Goal: Navigation & Orientation: Find specific page/section

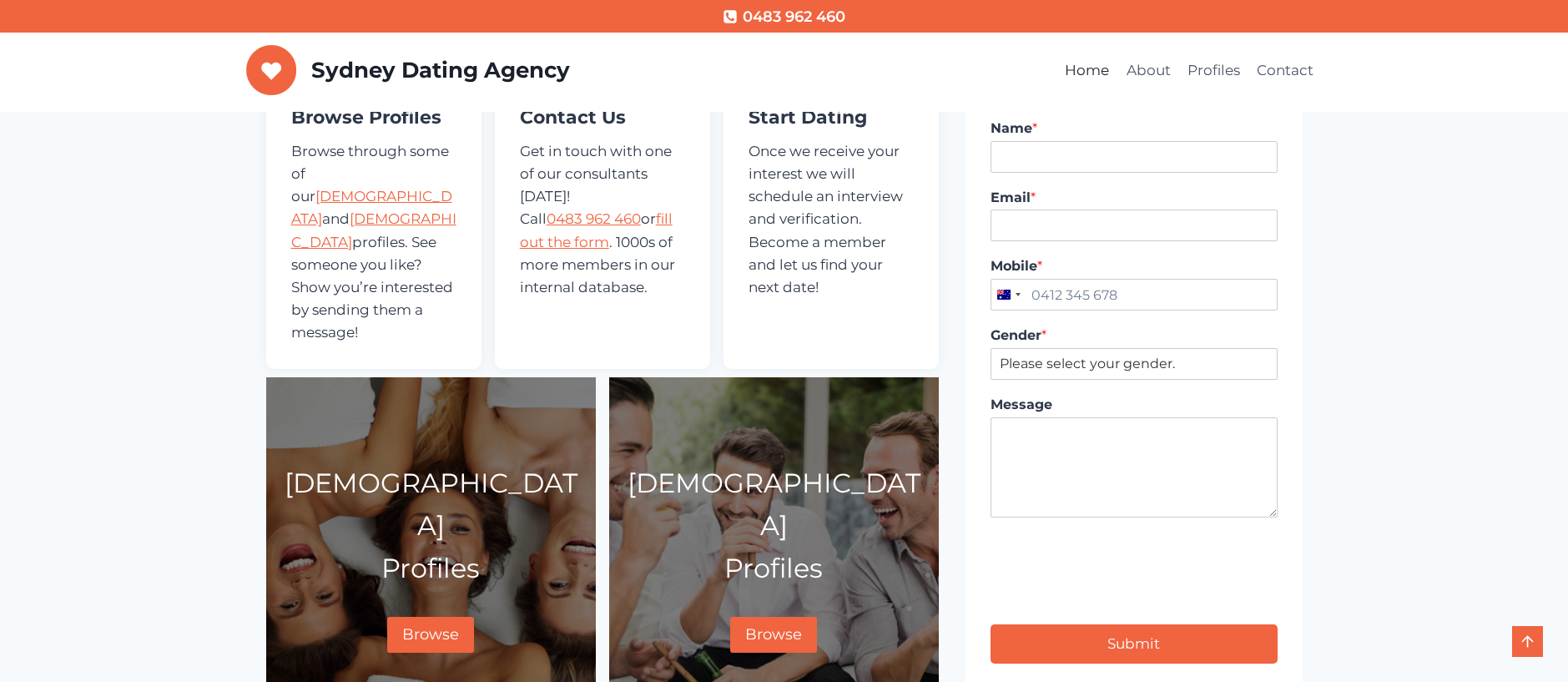
scroll to position [454, 0]
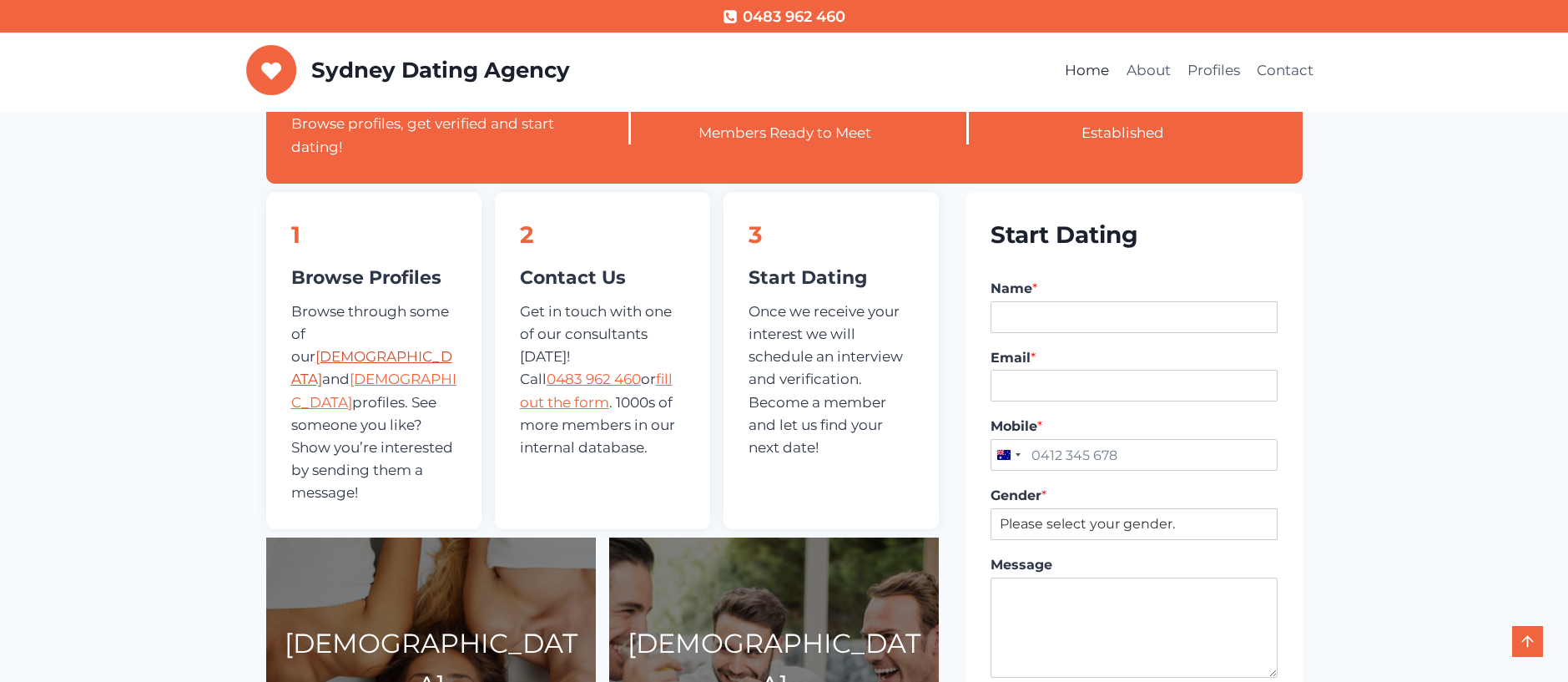
click at [351, 348] on link "[DEMOGRAPHIC_DATA]" at bounding box center [371, 368] width 161 height 39
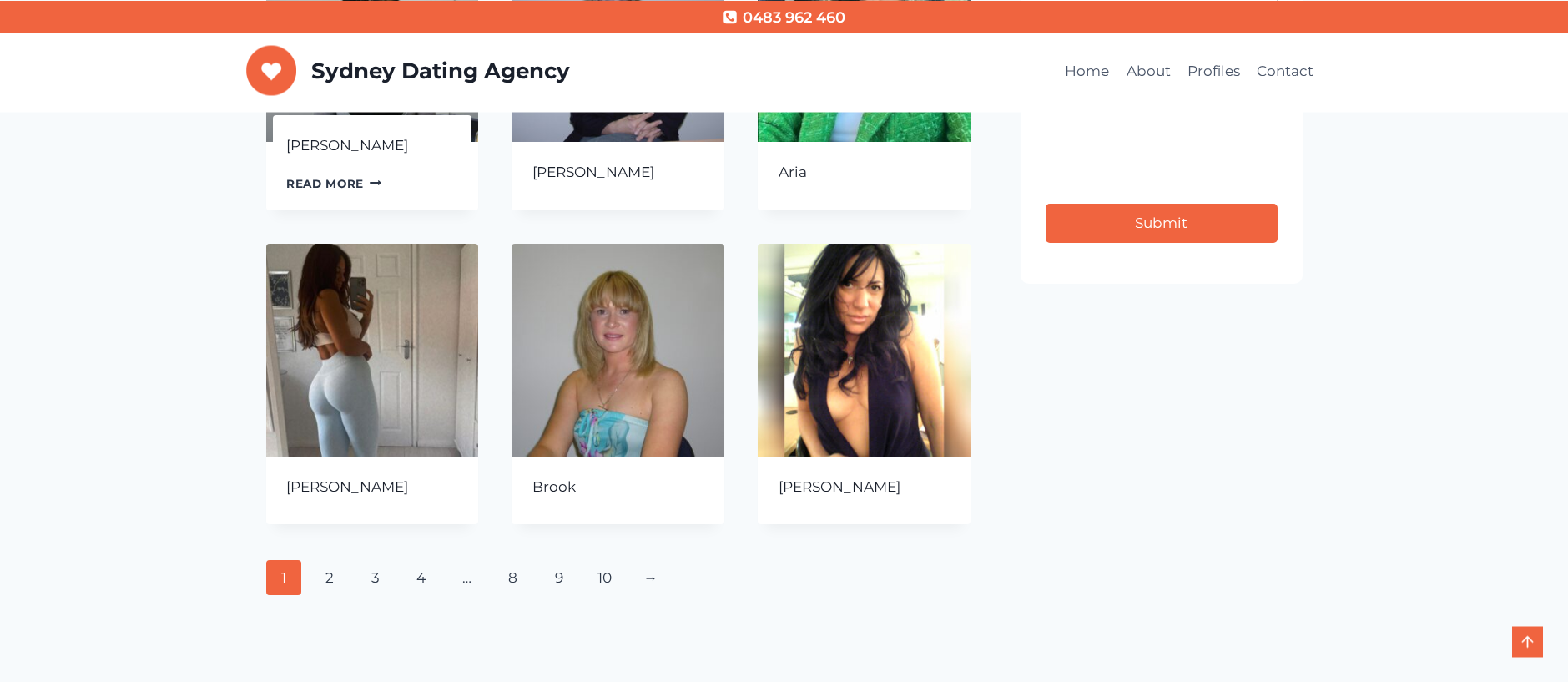
scroll to position [642, 0]
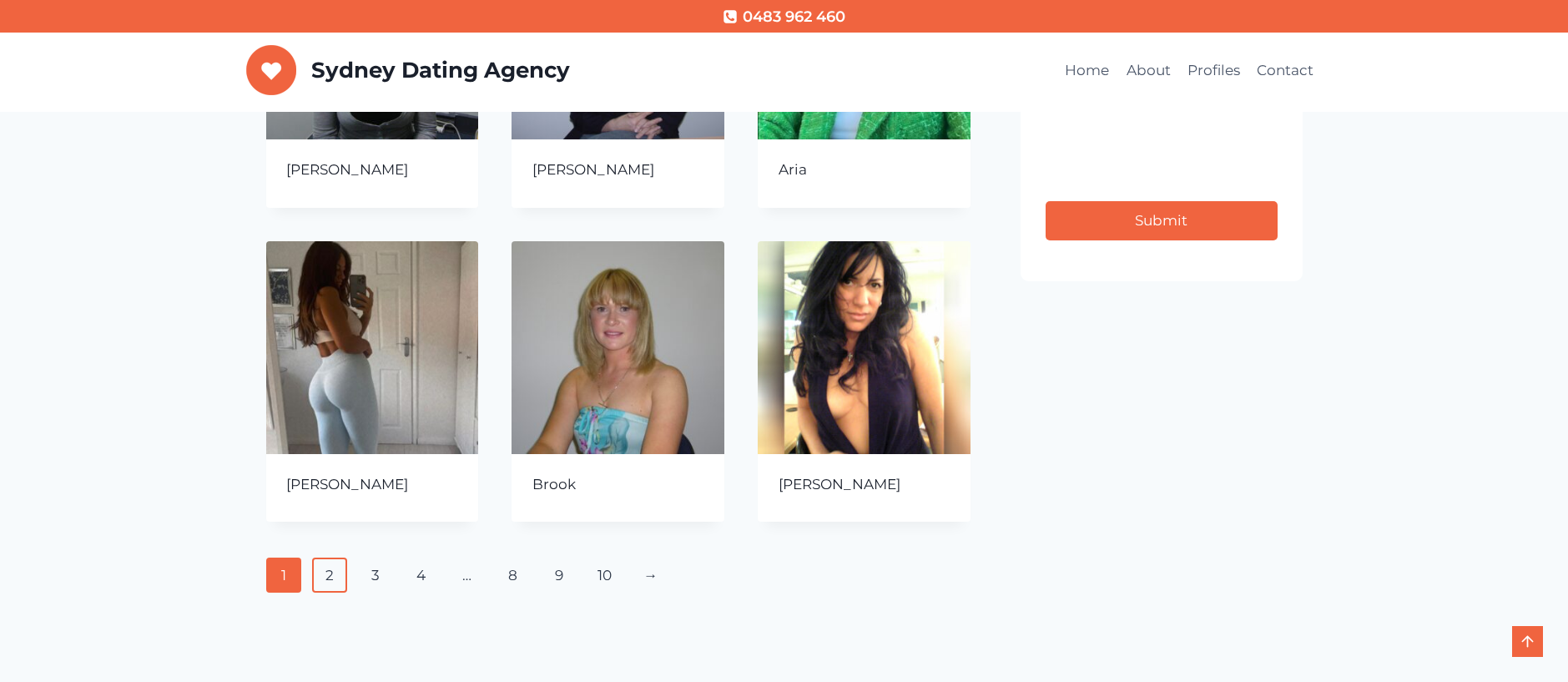
click at [338, 582] on link "2" at bounding box center [330, 575] width 36 height 36
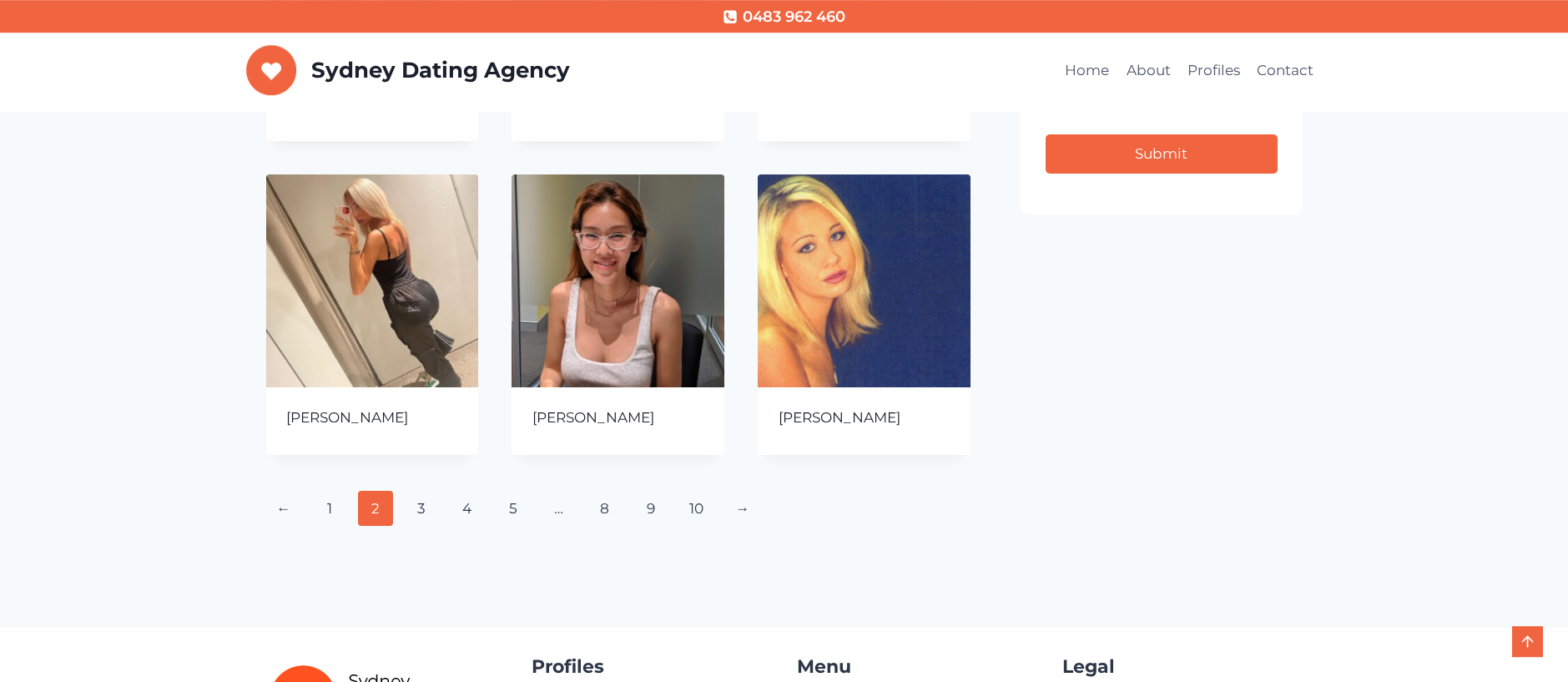
scroll to position [748, 0]
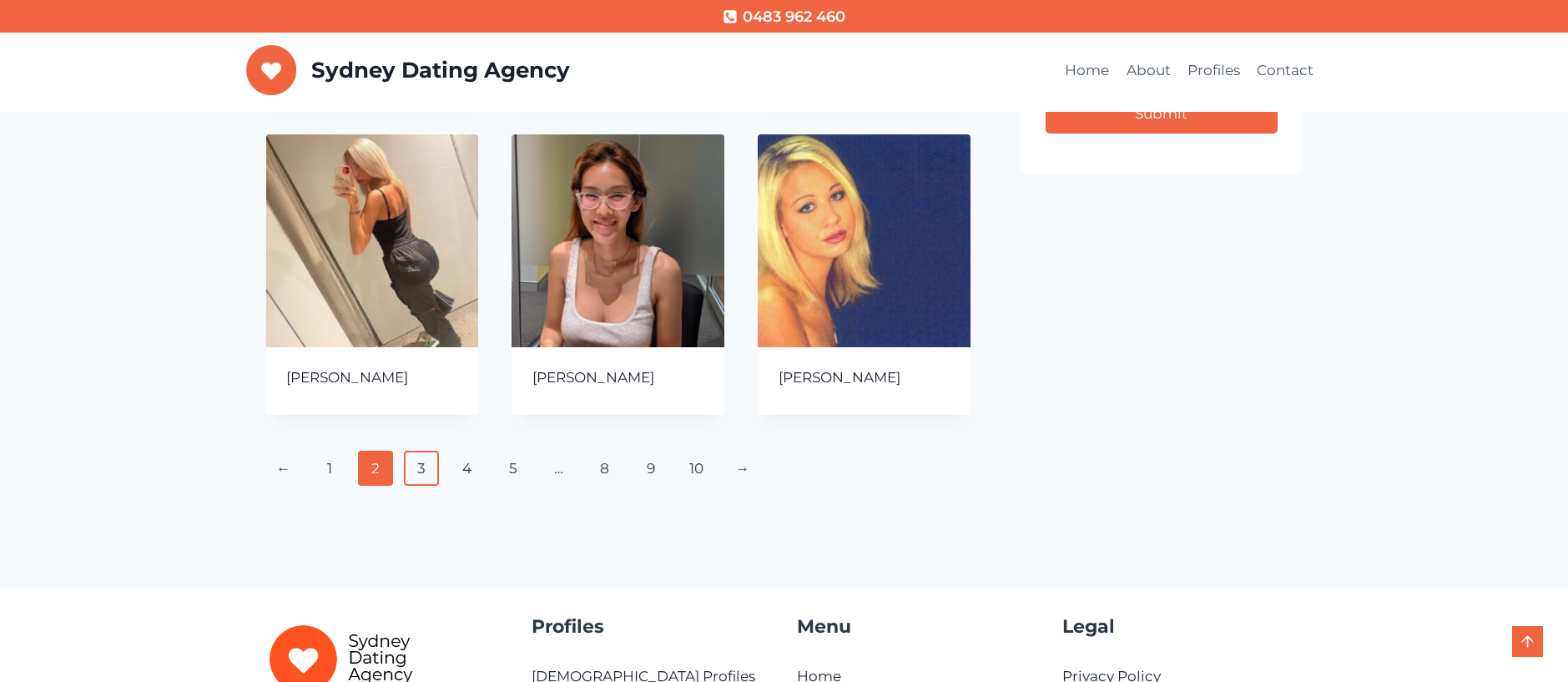
click at [424, 459] on link "3" at bounding box center [421, 469] width 36 height 36
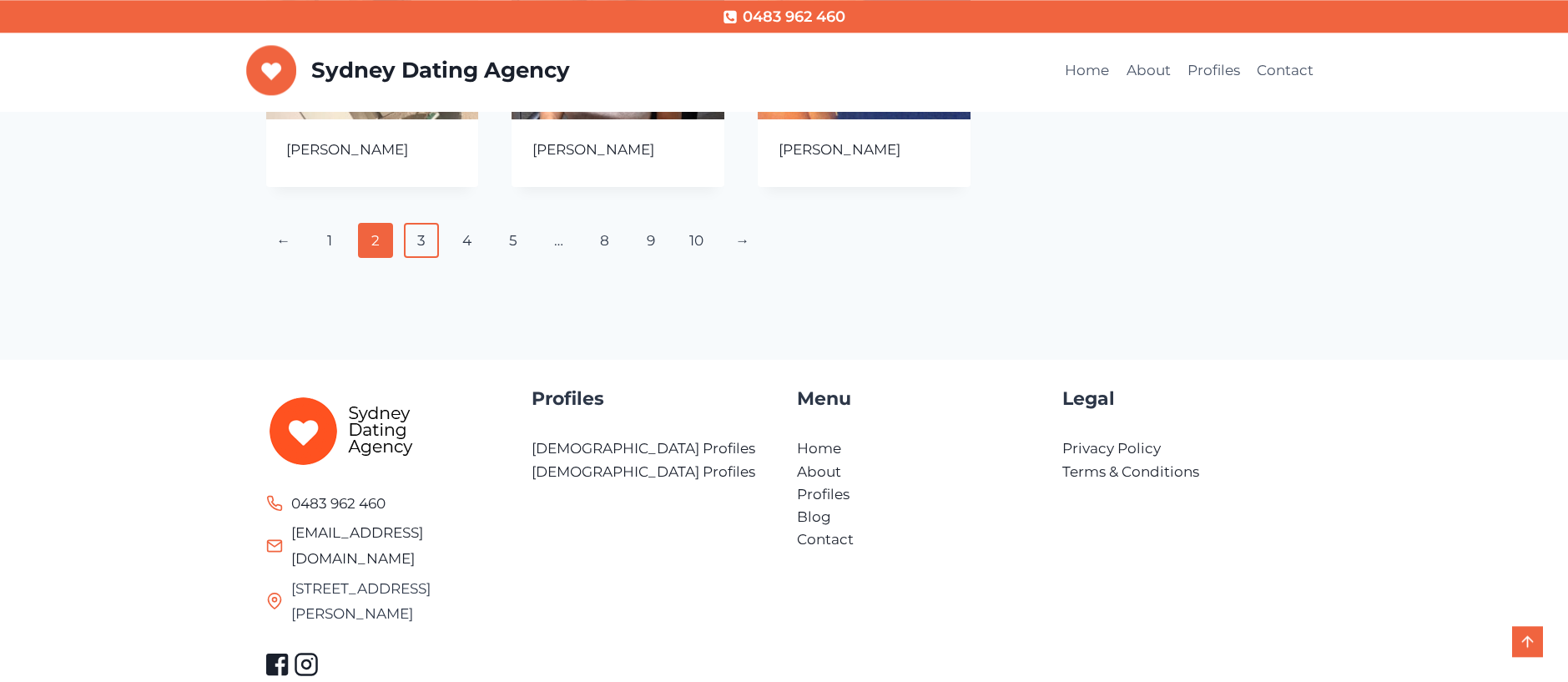
scroll to position [998, 0]
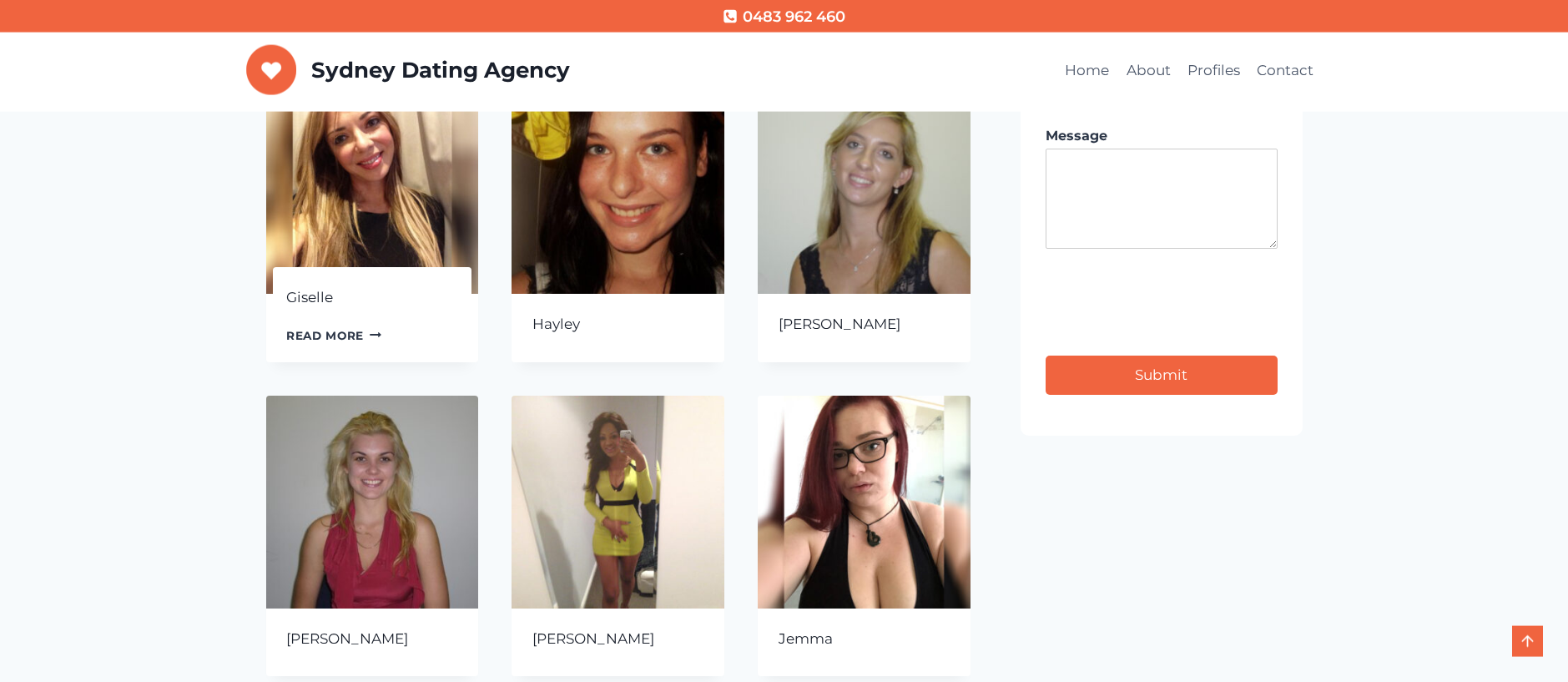
scroll to position [614, 0]
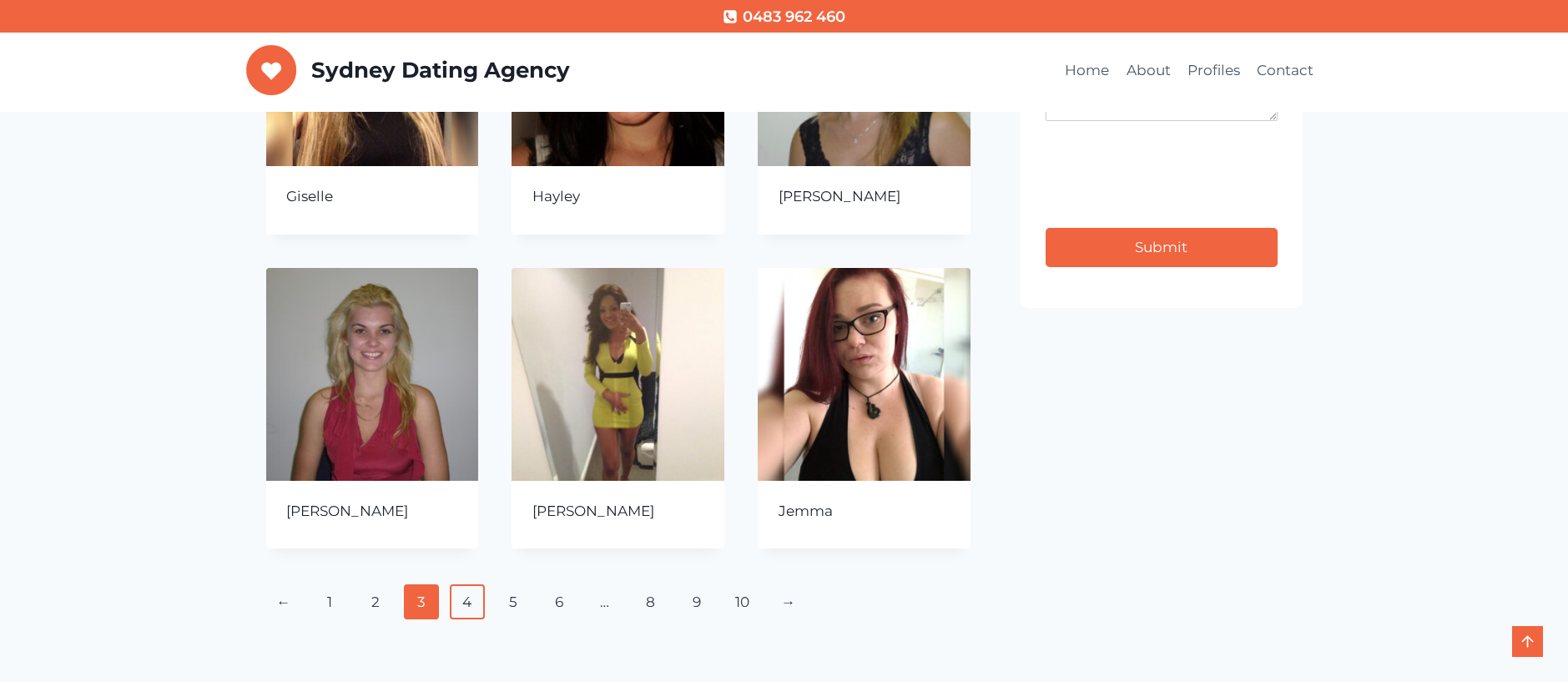
click at [461, 614] on link "4" at bounding box center [468, 602] width 36 height 36
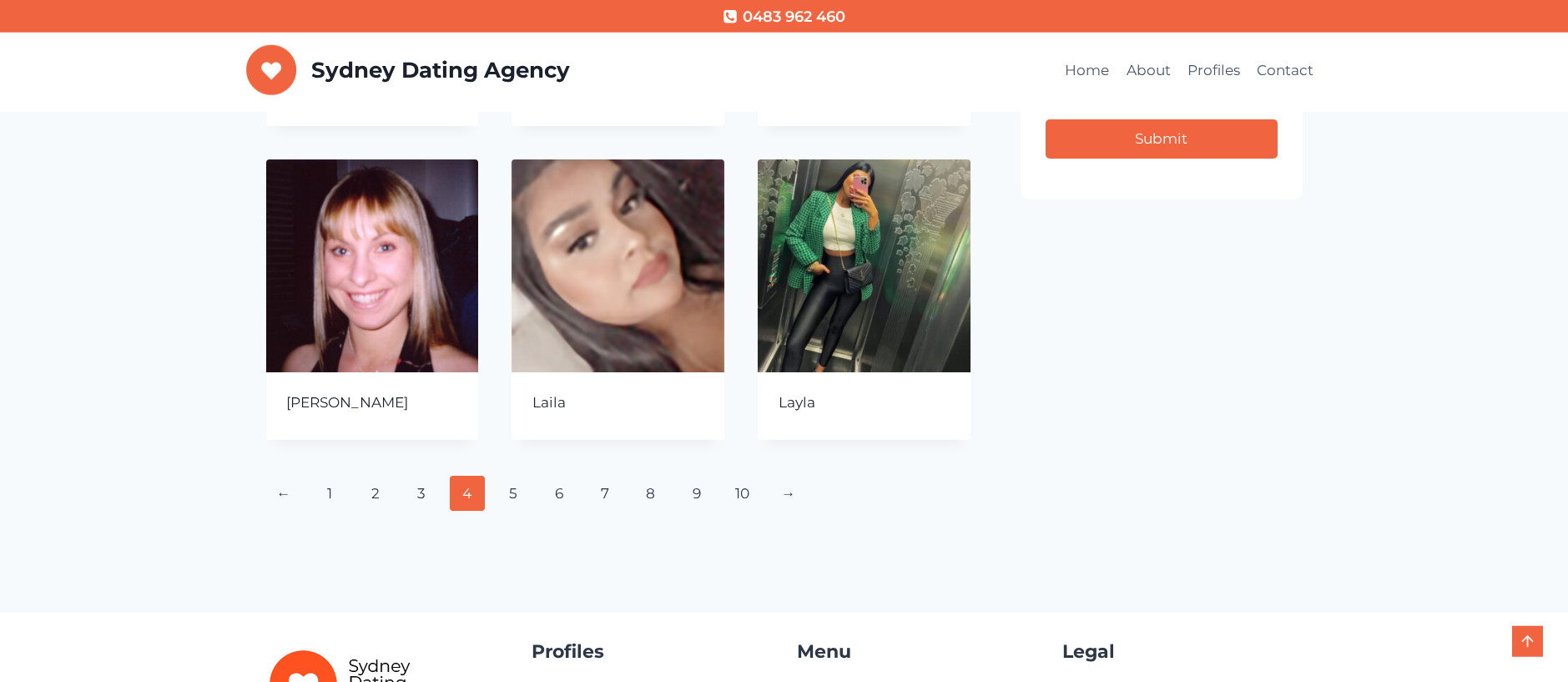
scroll to position [734, 0]
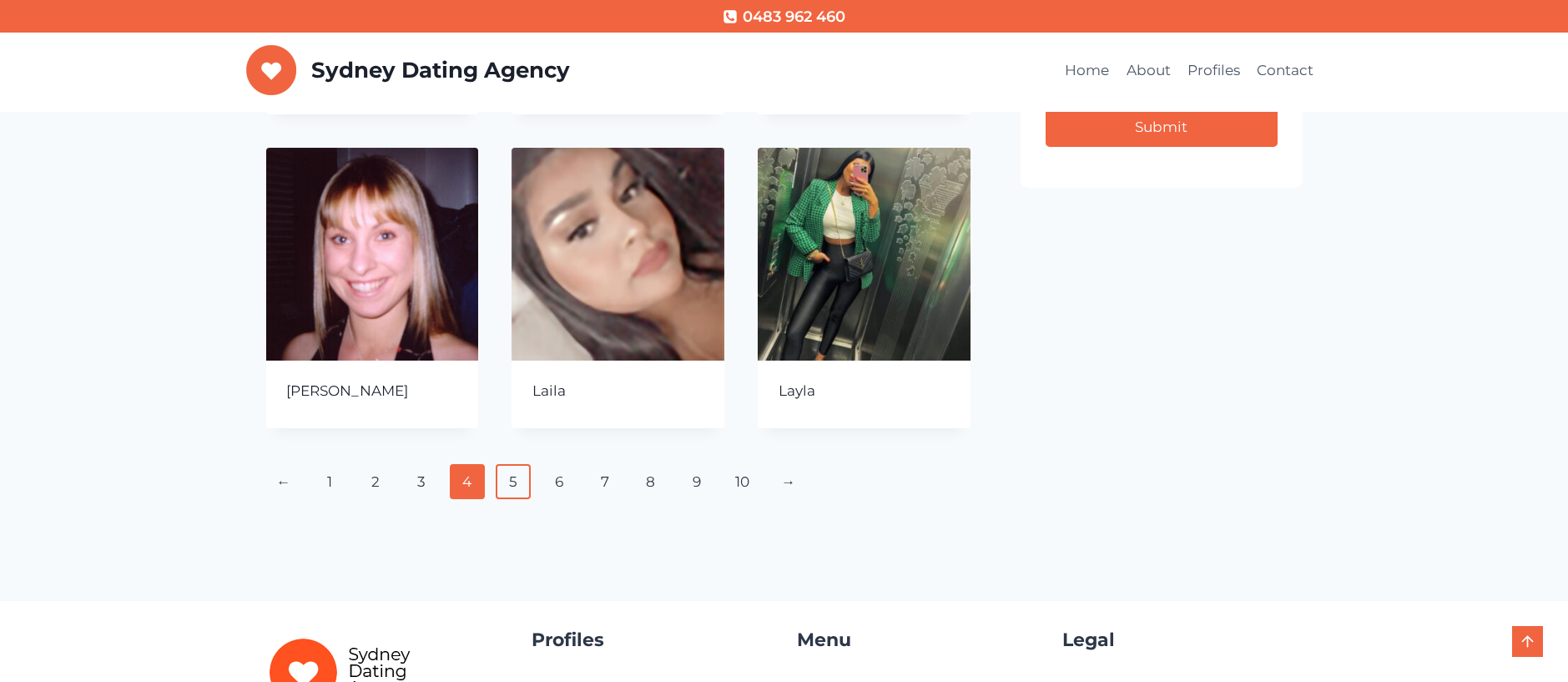
click at [506, 474] on link "5" at bounding box center [513, 482] width 36 height 36
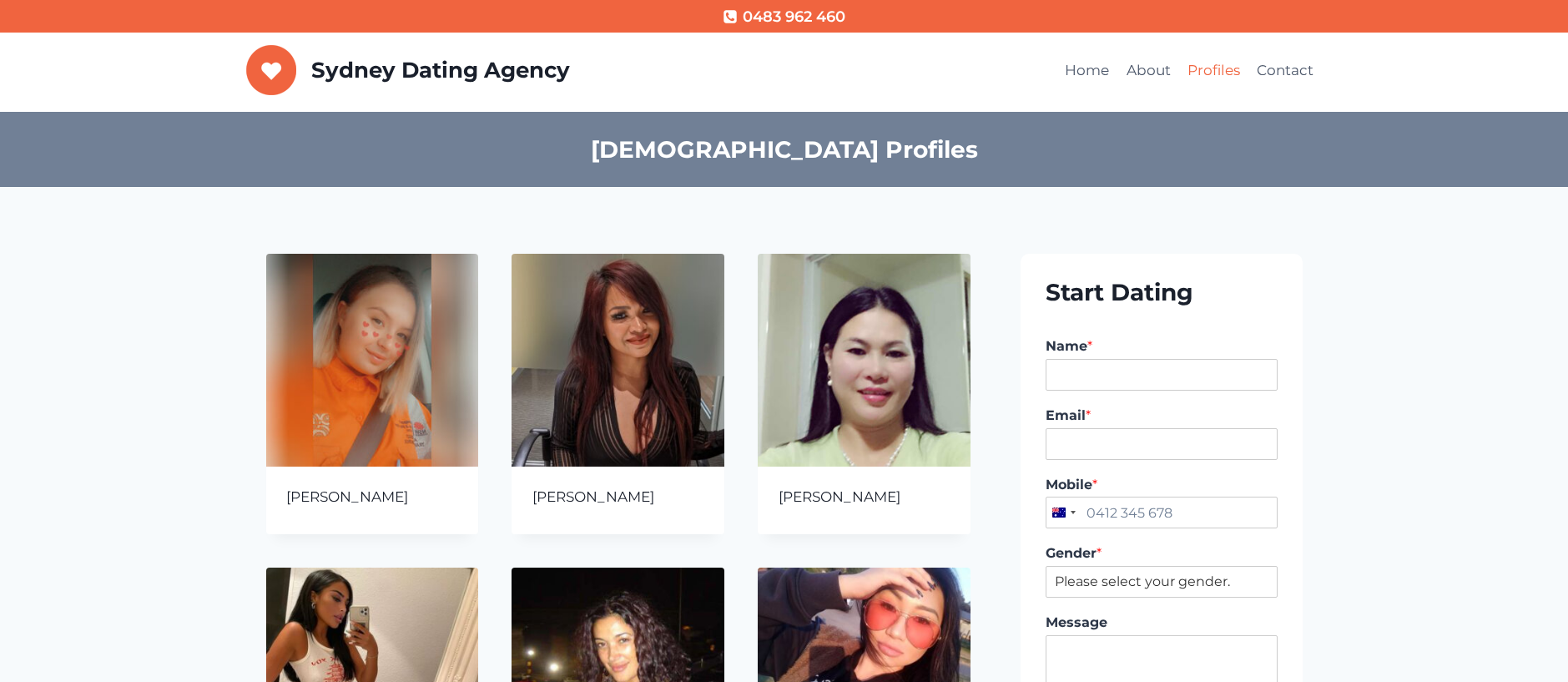
click at [1187, 72] on link "Profiles" at bounding box center [1214, 71] width 69 height 40
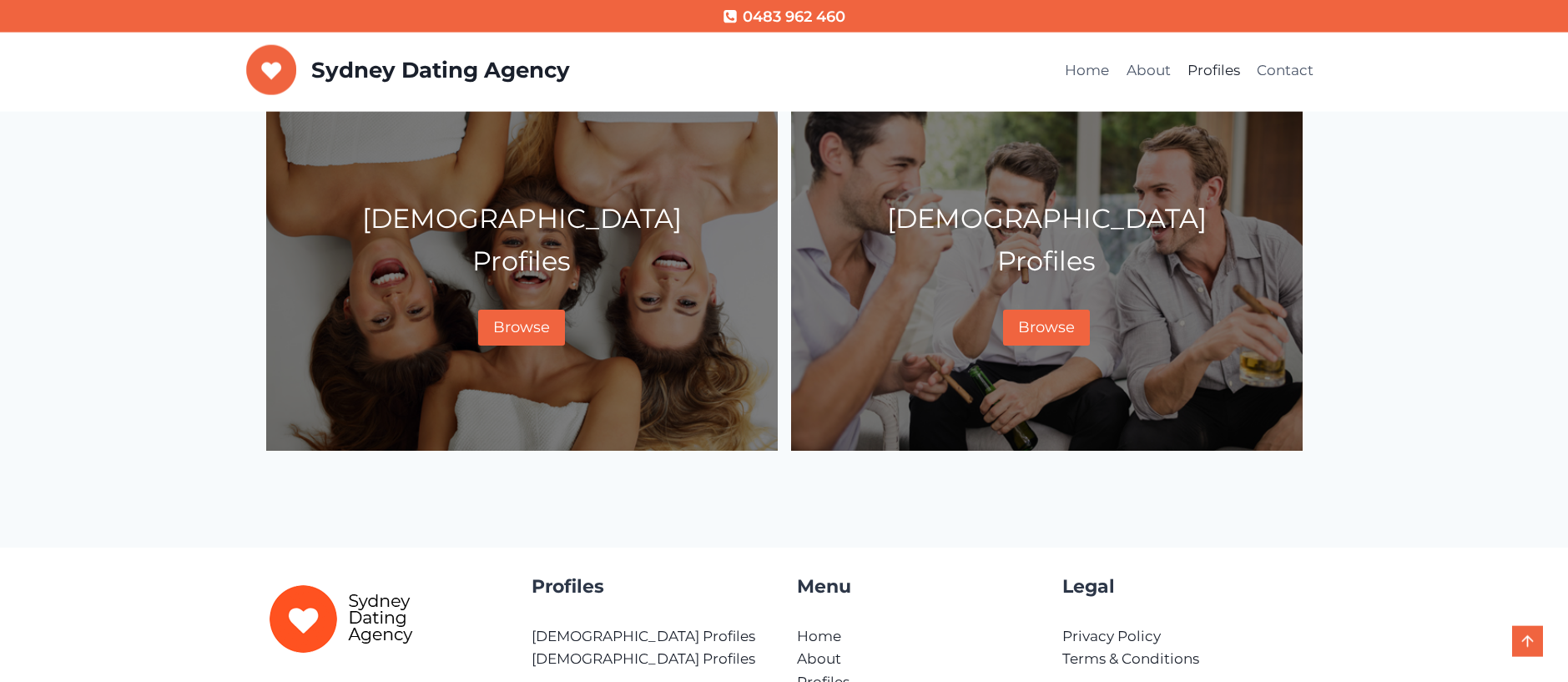
scroll to position [323, 0]
